Goal: Task Accomplishment & Management: Manage account settings

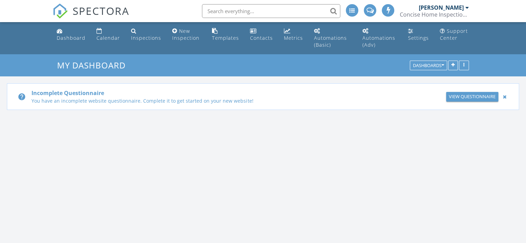
scroll to position [641, 537]
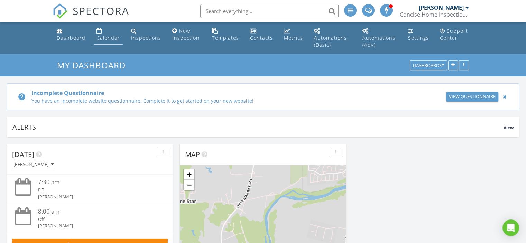
click at [109, 37] on div "Calendar" at bounding box center [109, 38] width 24 height 7
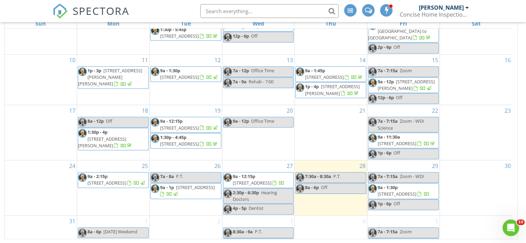
scroll to position [114, 0]
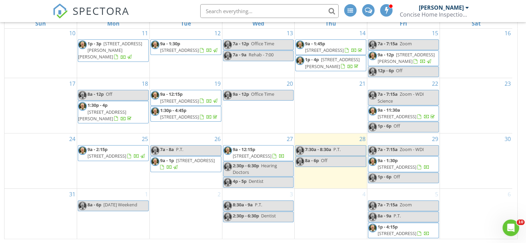
click at [260, 153] on span "[STREET_ADDRESS]" at bounding box center [252, 156] width 39 height 6
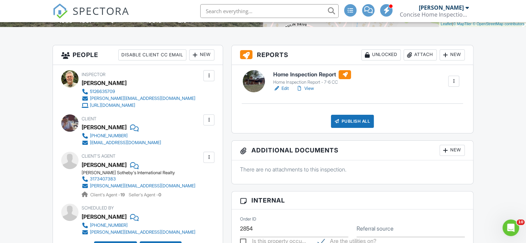
scroll to position [178, 0]
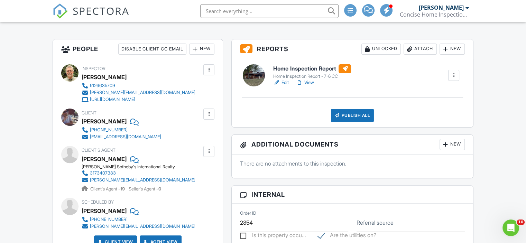
click at [283, 79] on link "Edit" at bounding box center [281, 82] width 16 height 7
